Goal: Task Accomplishment & Management: Manage account settings

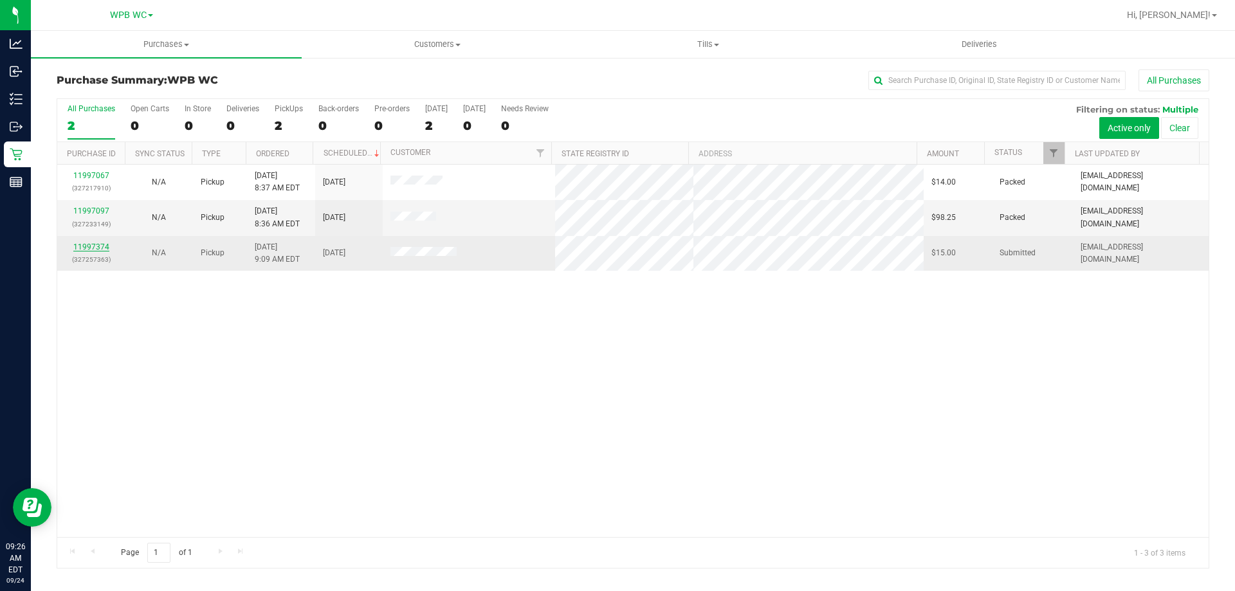
click at [93, 243] on link "11997374" at bounding box center [91, 247] width 36 height 9
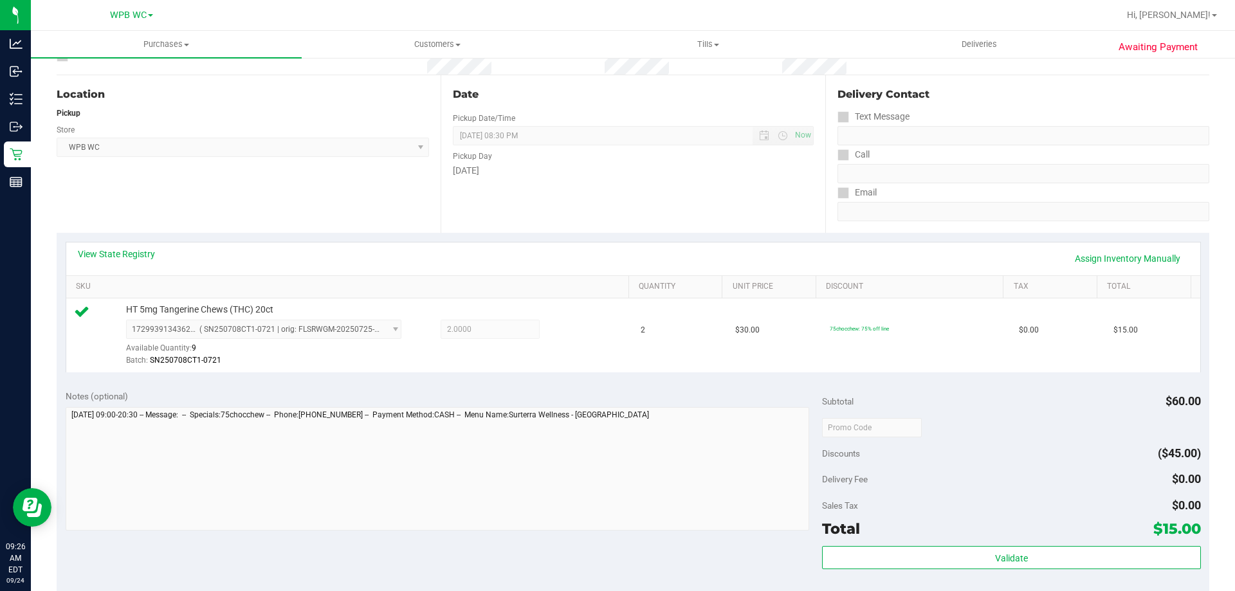
scroll to position [257, 0]
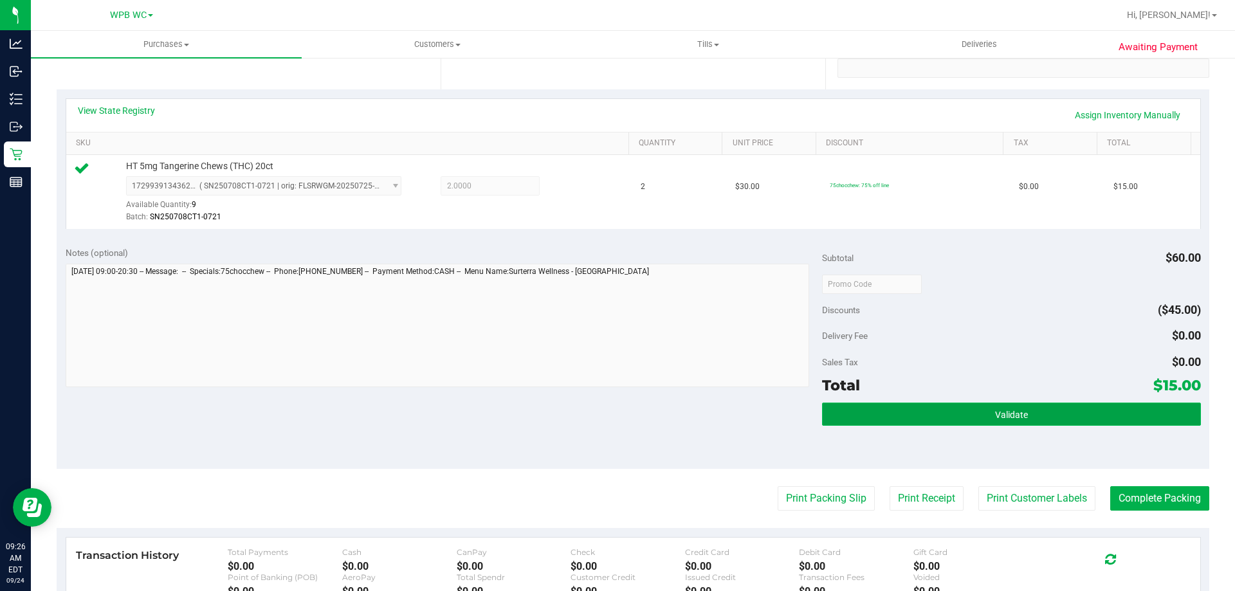
click at [970, 416] on button "Validate" at bounding box center [1011, 414] width 378 height 23
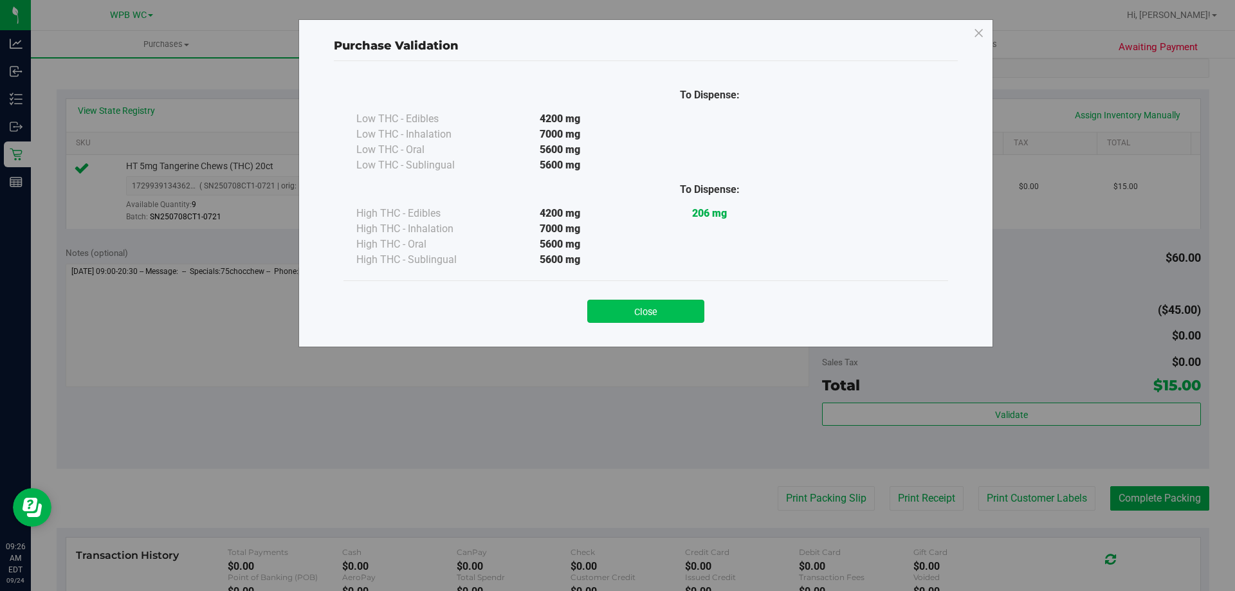
click at [682, 313] on button "Close" at bounding box center [645, 311] width 117 height 23
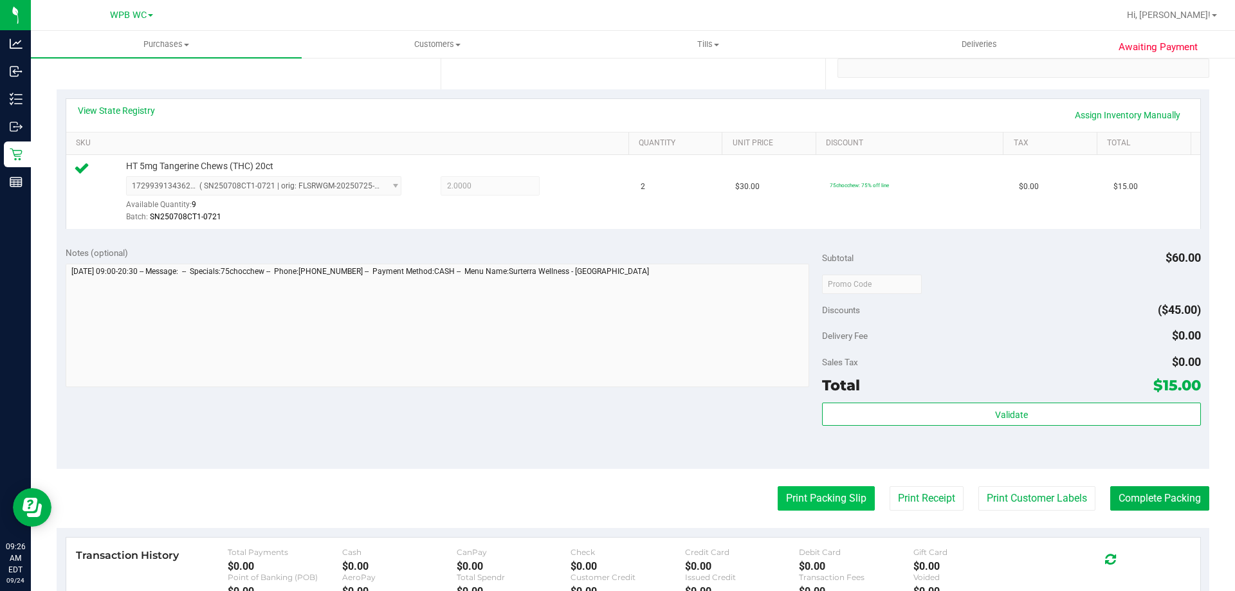
click at [845, 499] on button "Print Packing Slip" at bounding box center [826, 498] width 97 height 24
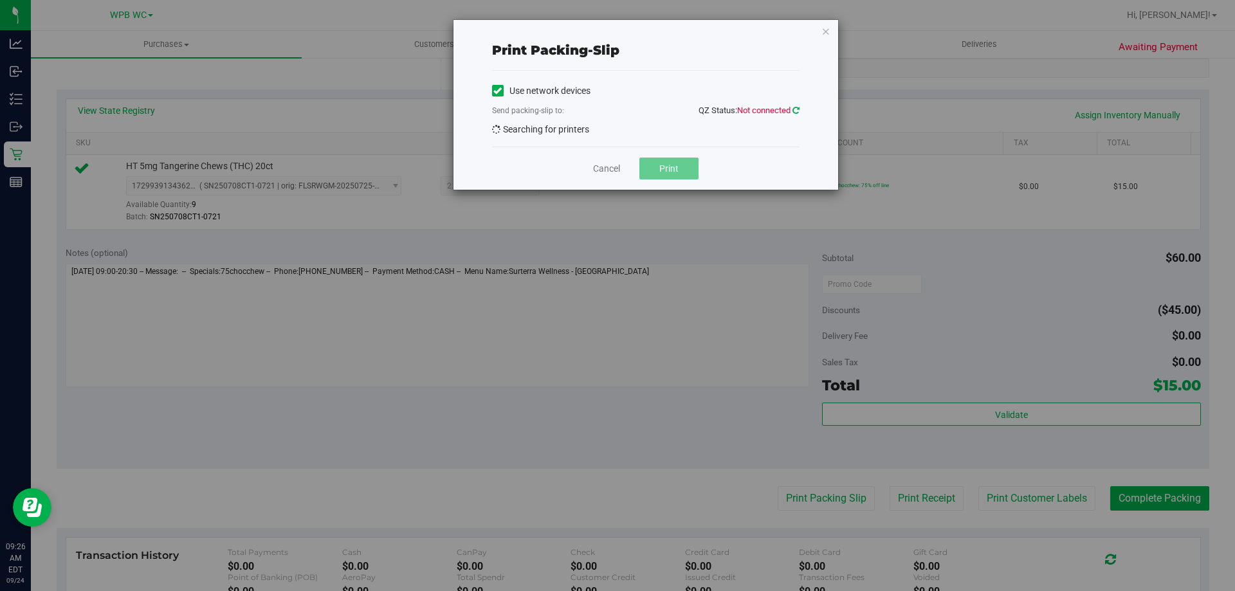
click at [796, 111] on icon at bounding box center [796, 110] width 7 height 8
click at [600, 175] on link "Cancel" at bounding box center [606, 169] width 27 height 14
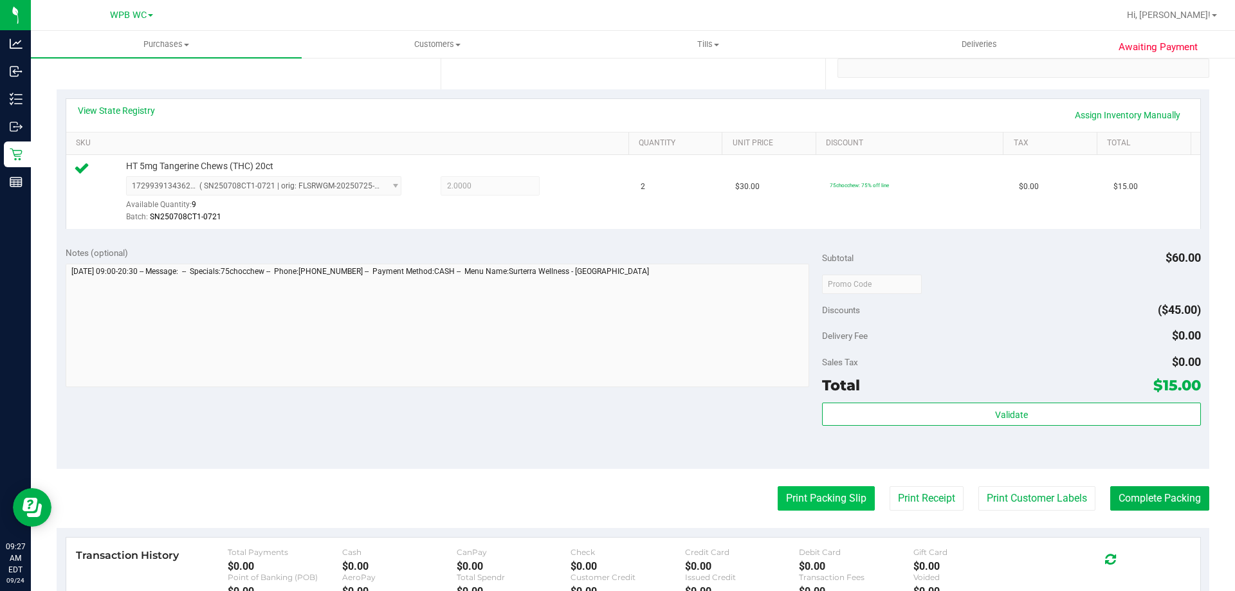
click at [843, 501] on button "Print Packing Slip" at bounding box center [826, 498] width 97 height 24
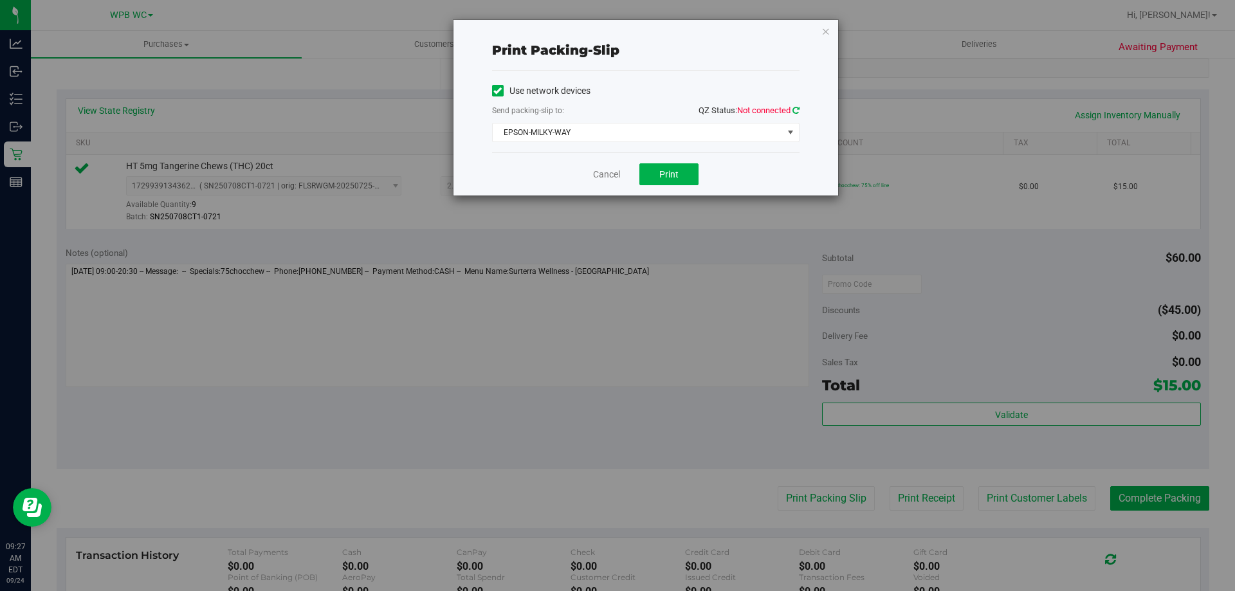
click at [795, 108] on icon at bounding box center [796, 110] width 7 height 8
click at [665, 135] on span "EPSON-MILKY-WAY" at bounding box center [638, 133] width 290 height 18
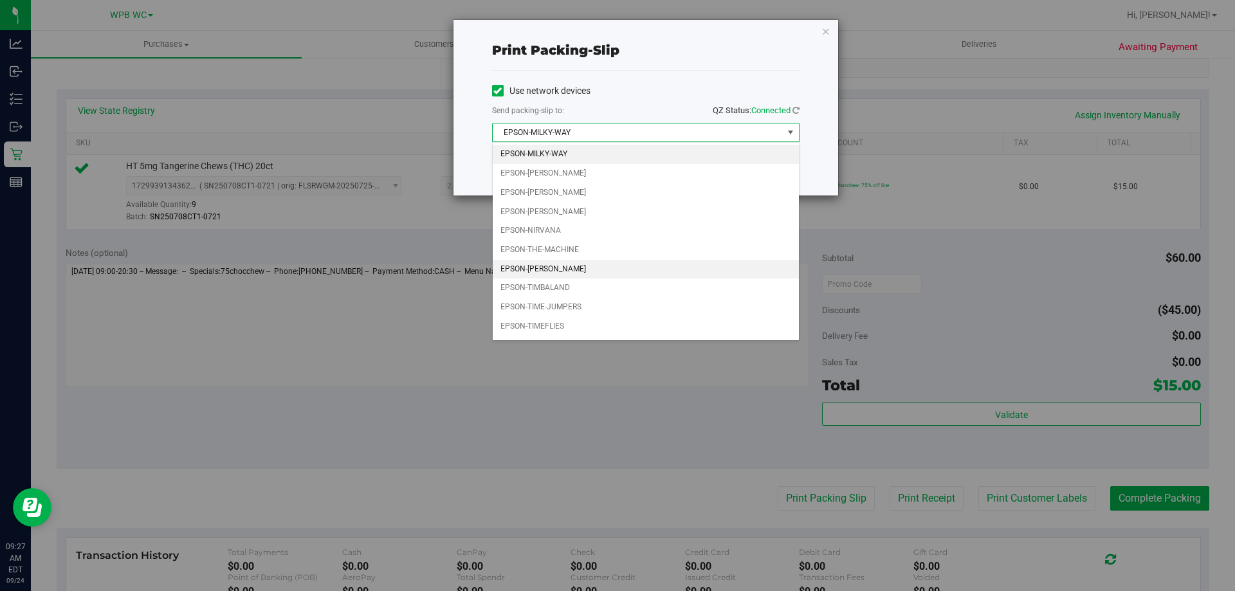
click at [547, 270] on li "EPSON-[PERSON_NAME]" at bounding box center [646, 269] width 306 height 19
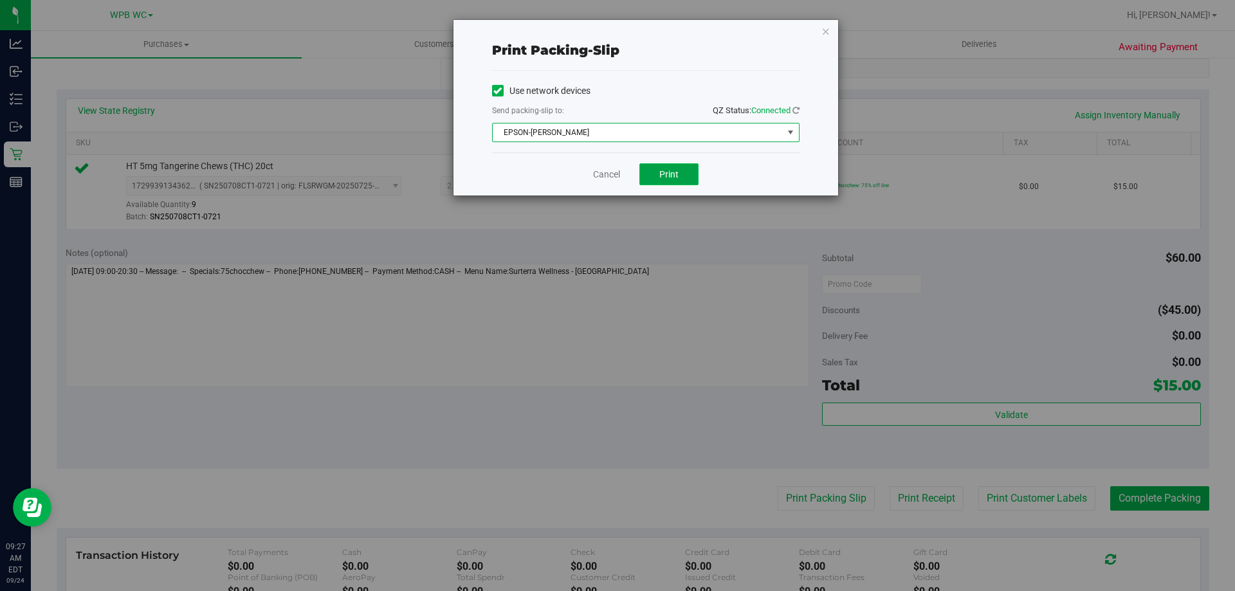
click at [663, 178] on button "Print" at bounding box center [668, 174] width 59 height 22
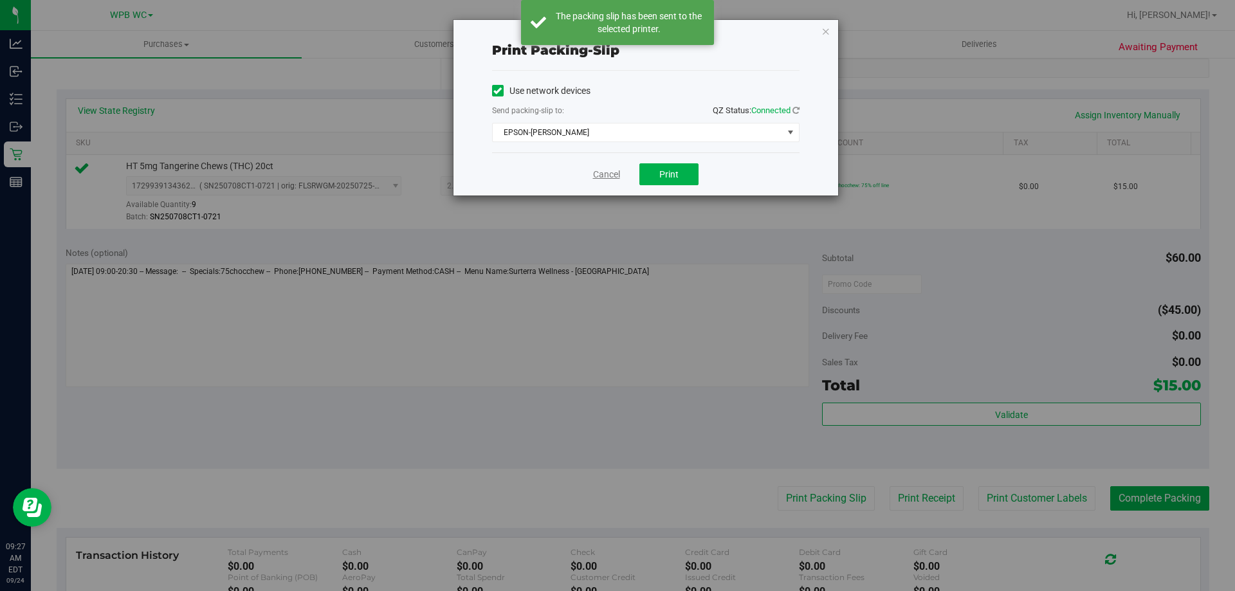
click at [605, 172] on link "Cancel" at bounding box center [606, 175] width 27 height 14
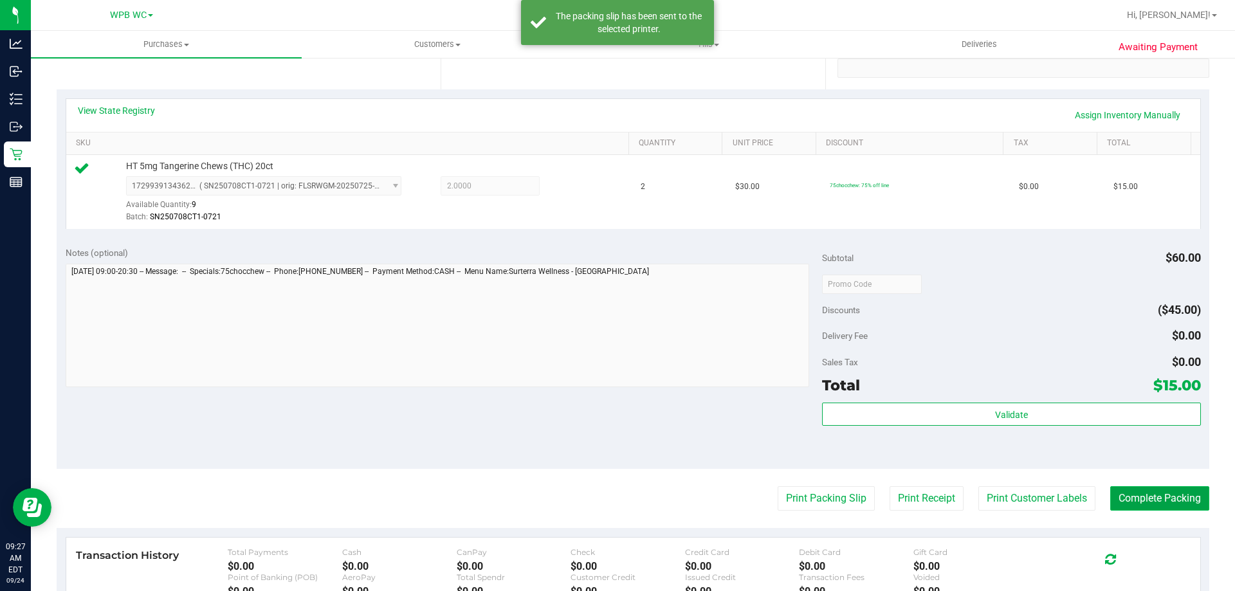
click at [1188, 501] on button "Complete Packing" at bounding box center [1159, 498] width 99 height 24
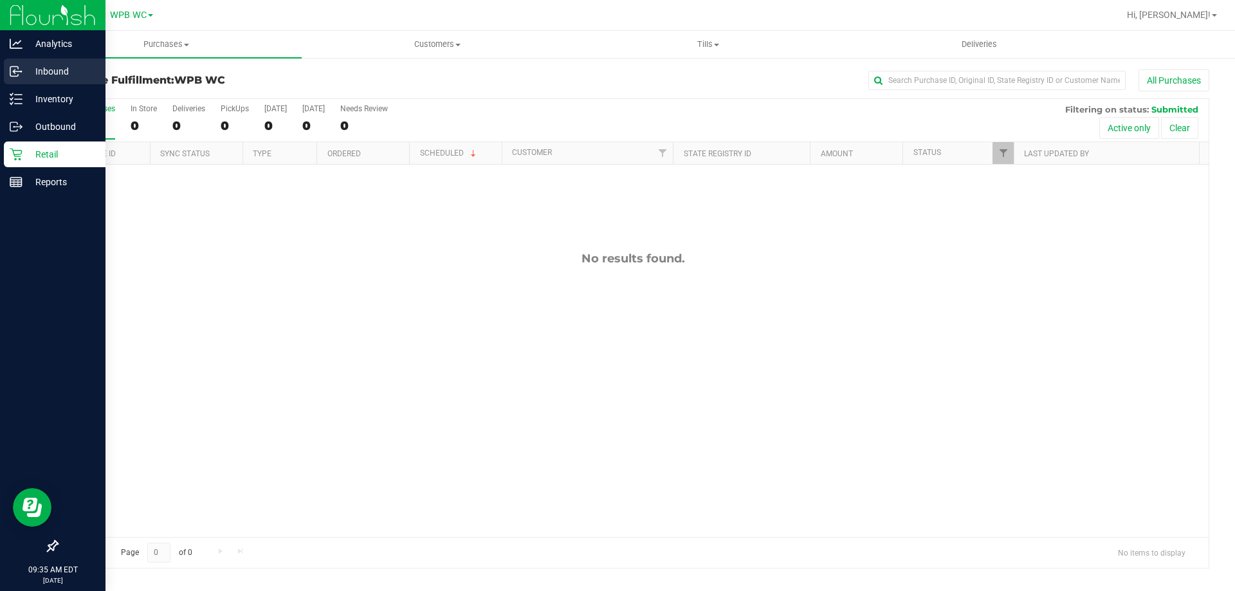
click at [56, 71] on p "Inbound" at bounding box center [61, 71] width 77 height 15
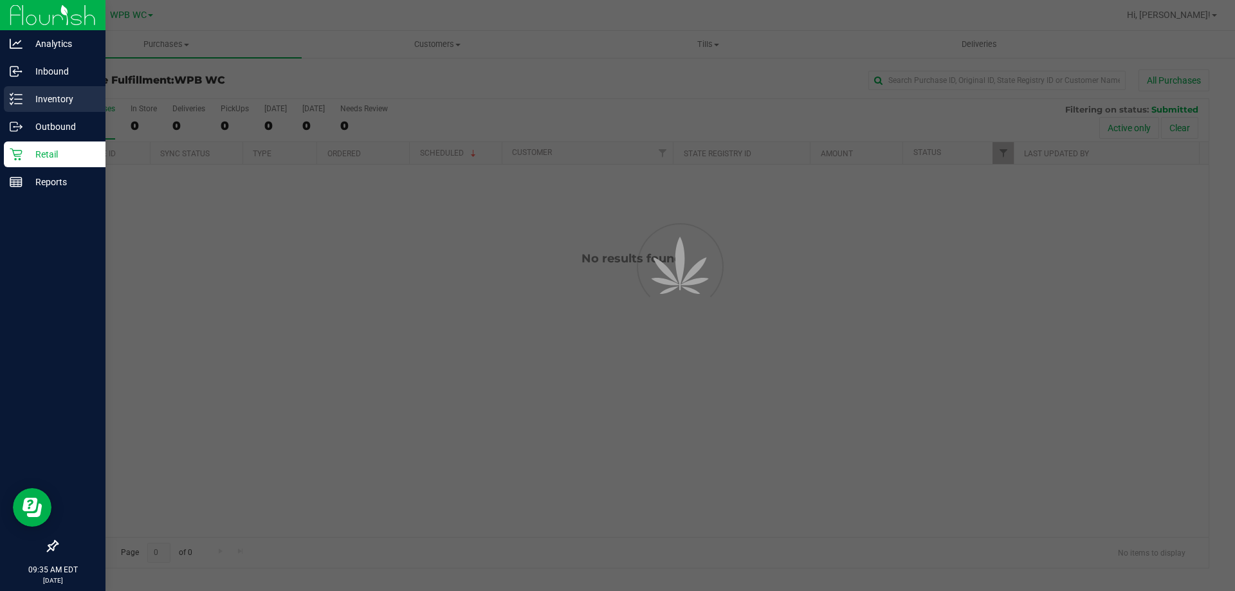
click at [64, 91] on div "Inventory" at bounding box center [55, 99] width 102 height 26
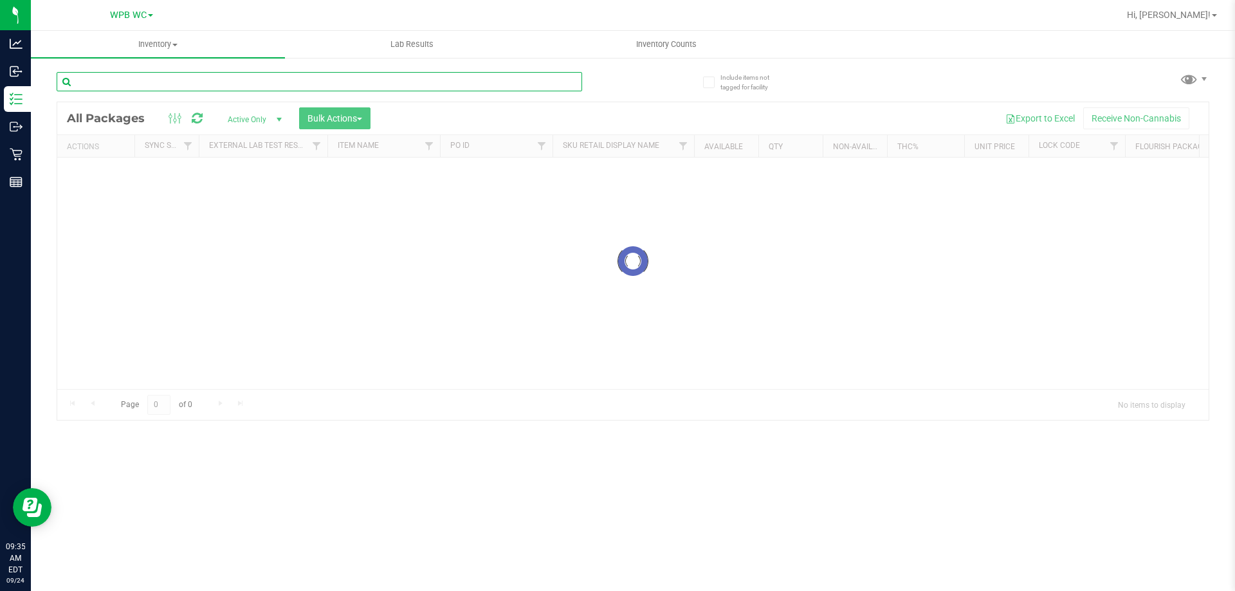
click at [169, 78] on input "text" at bounding box center [320, 81] width 526 height 19
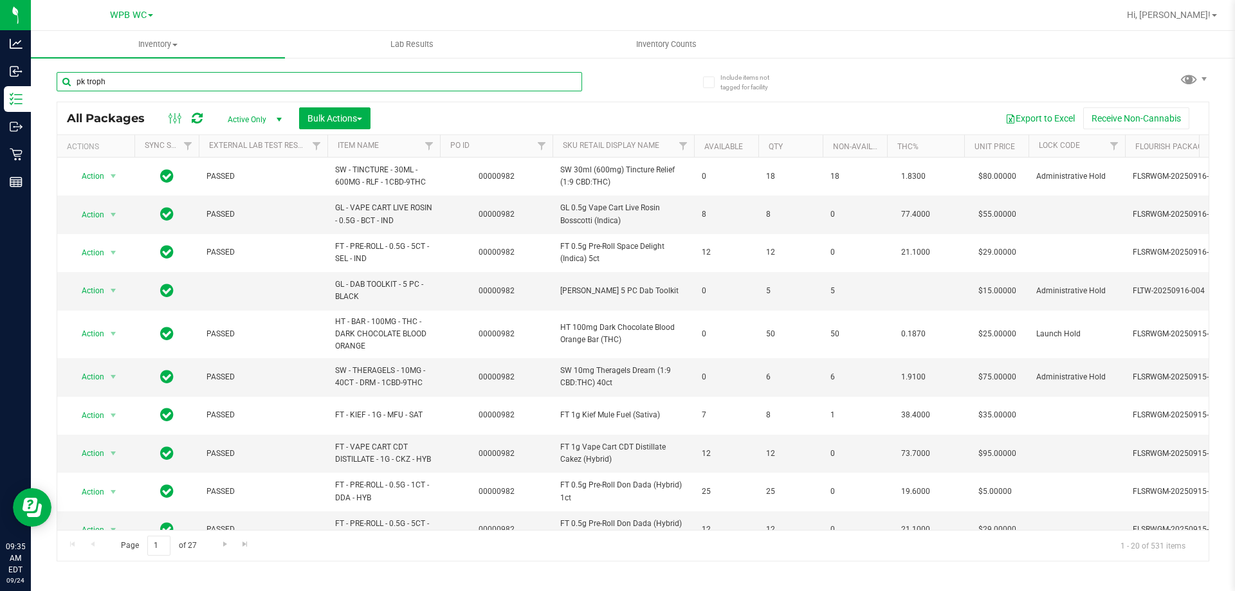
type input "pk trophy"
